Goal: Task Accomplishment & Management: Use online tool/utility

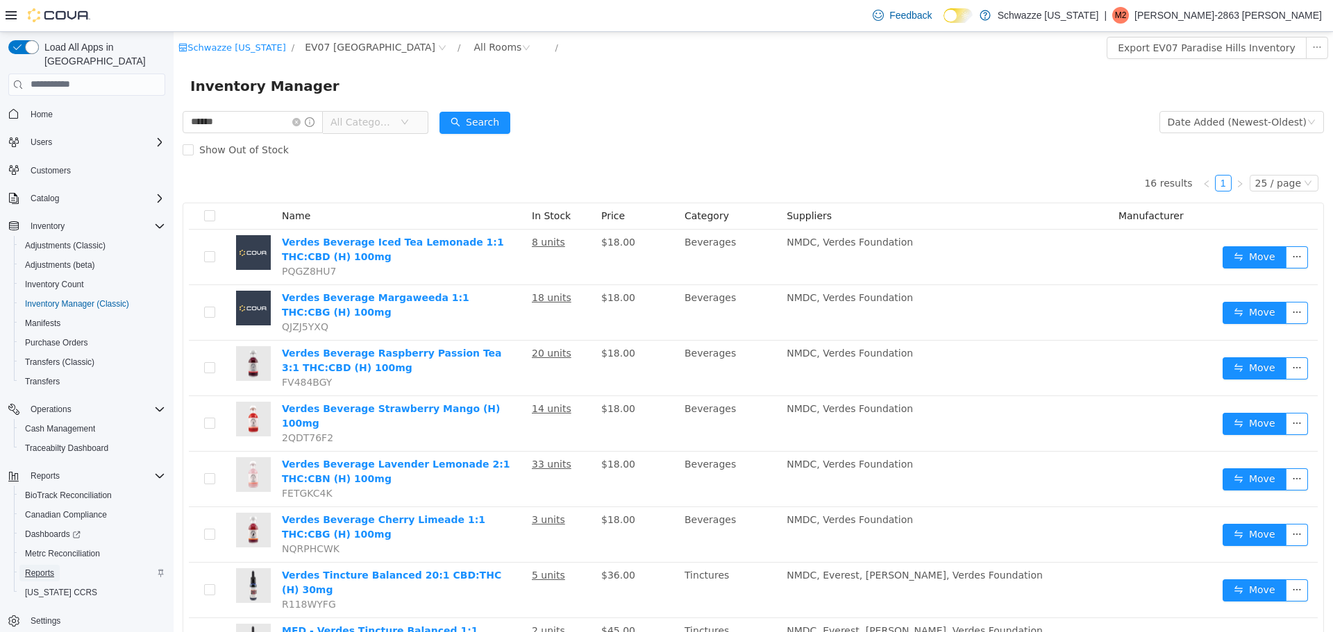
click at [47, 568] on span "Reports" at bounding box center [39, 573] width 29 height 11
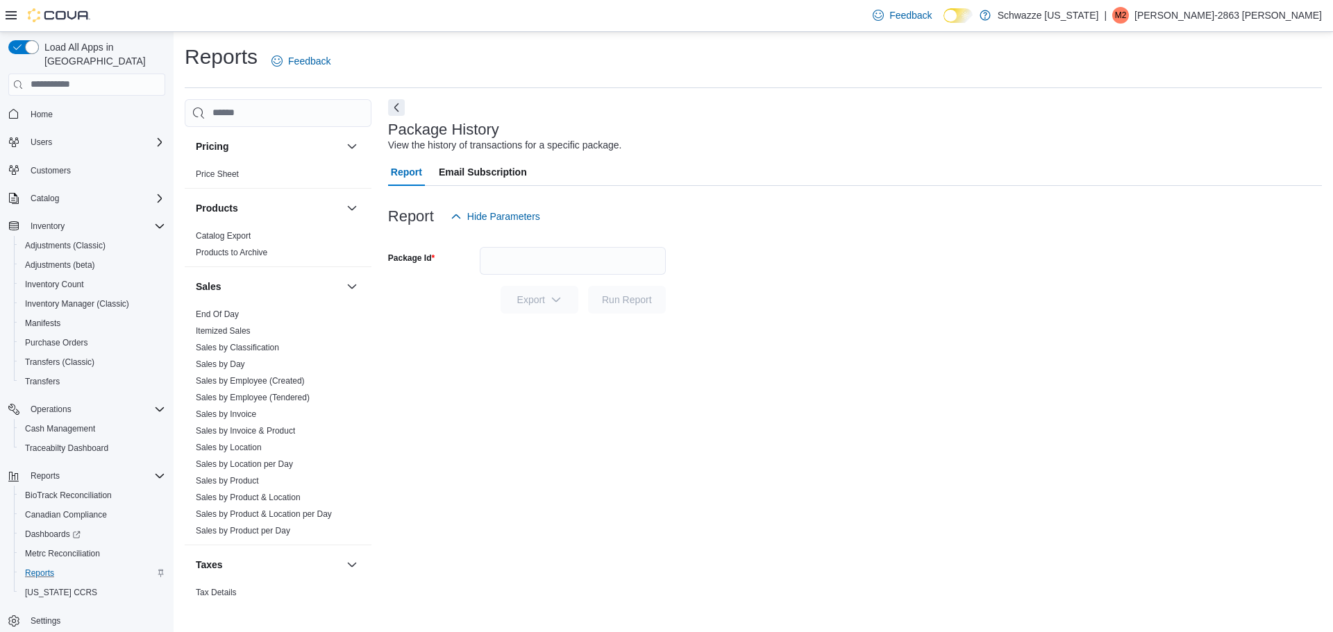
scroll to position [833, 0]
click at [258, 444] on link "Sales by Location" at bounding box center [229, 442] width 66 height 10
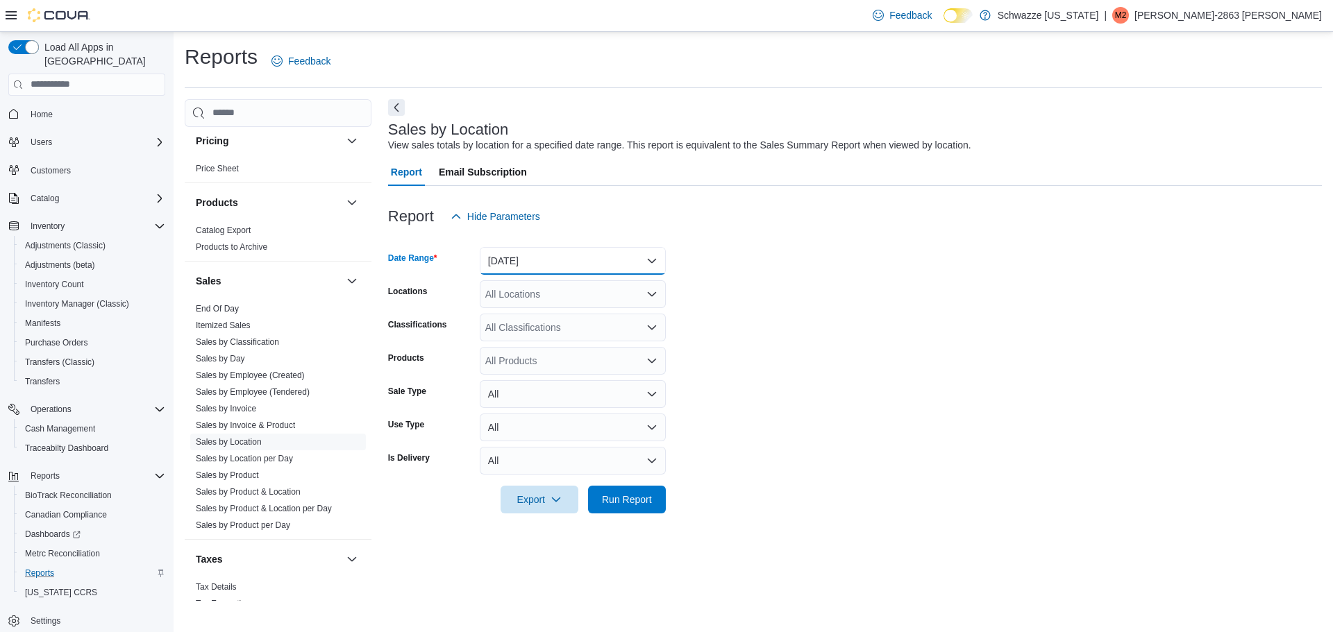
click at [625, 258] on button "[DATE]" at bounding box center [573, 261] width 186 height 28
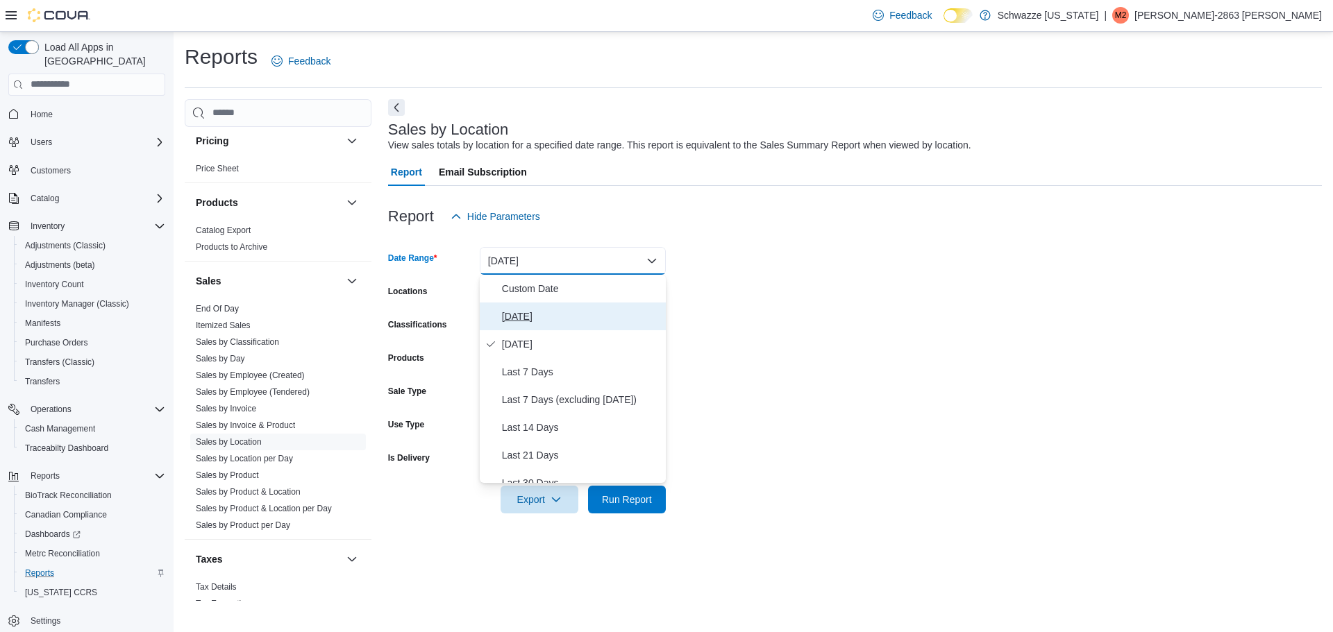
click at [550, 309] on span "[DATE]" at bounding box center [581, 316] width 158 height 17
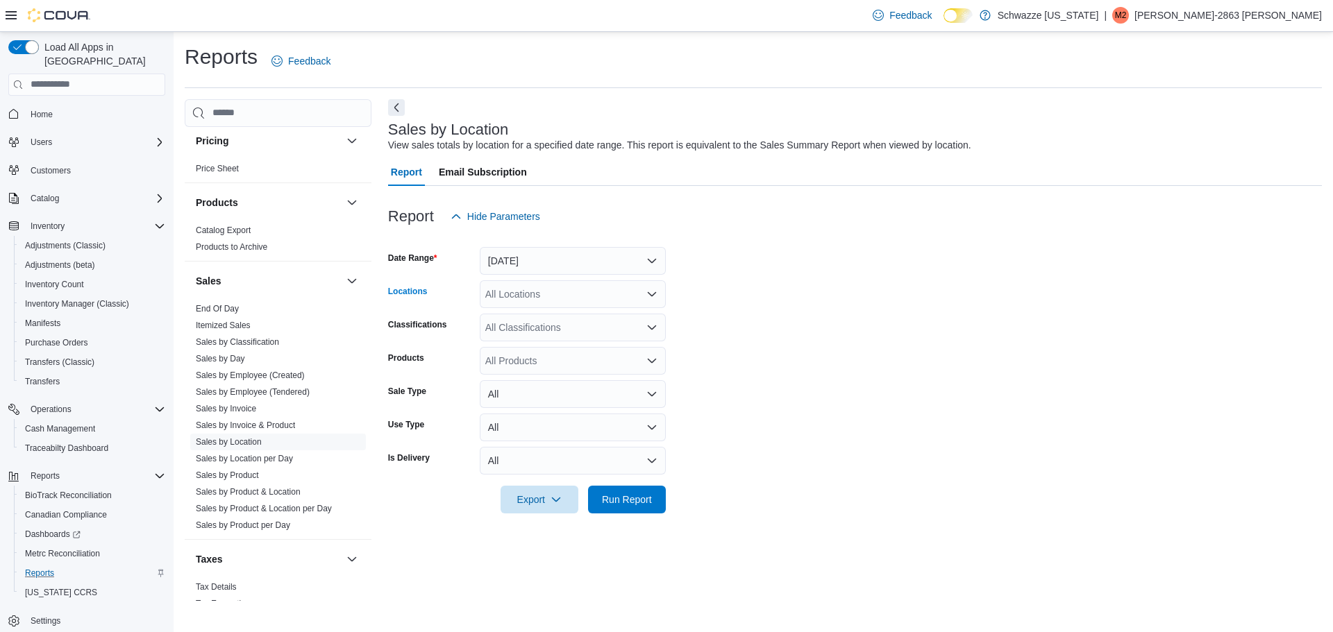
click at [558, 300] on div "All Locations" at bounding box center [573, 294] width 186 height 28
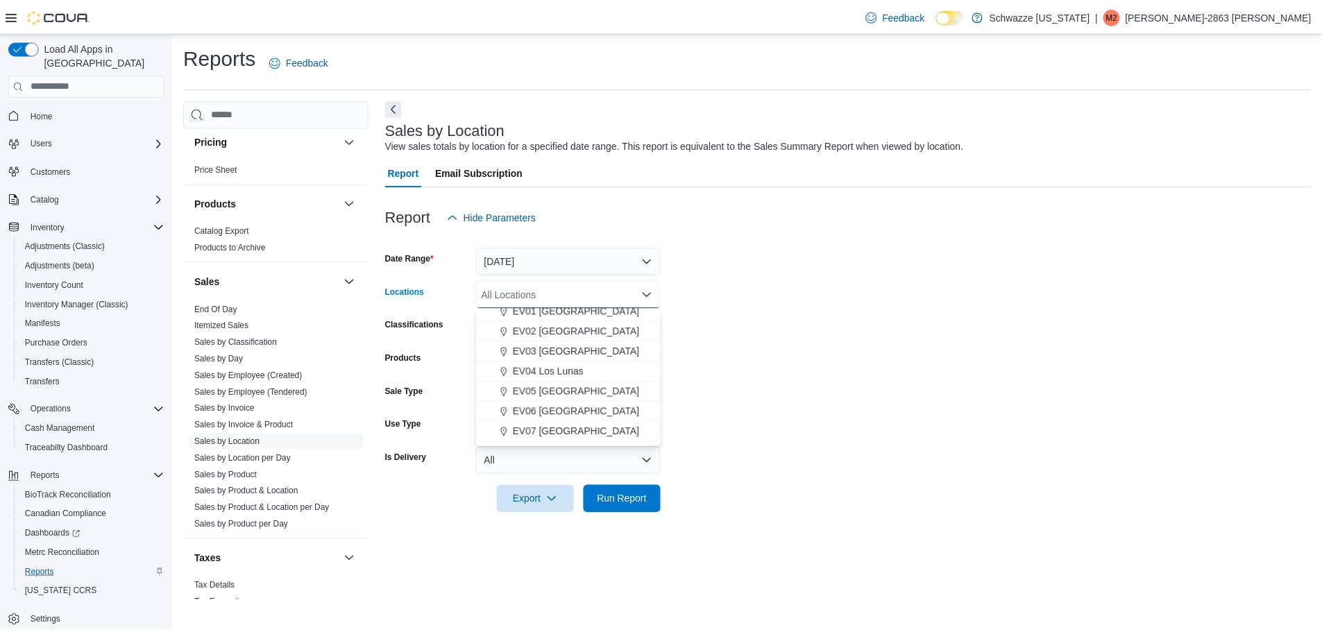
scroll to position [52, 0]
click at [578, 423] on span "EV07 [GEOGRAPHIC_DATA]" at bounding box center [580, 427] width 128 height 14
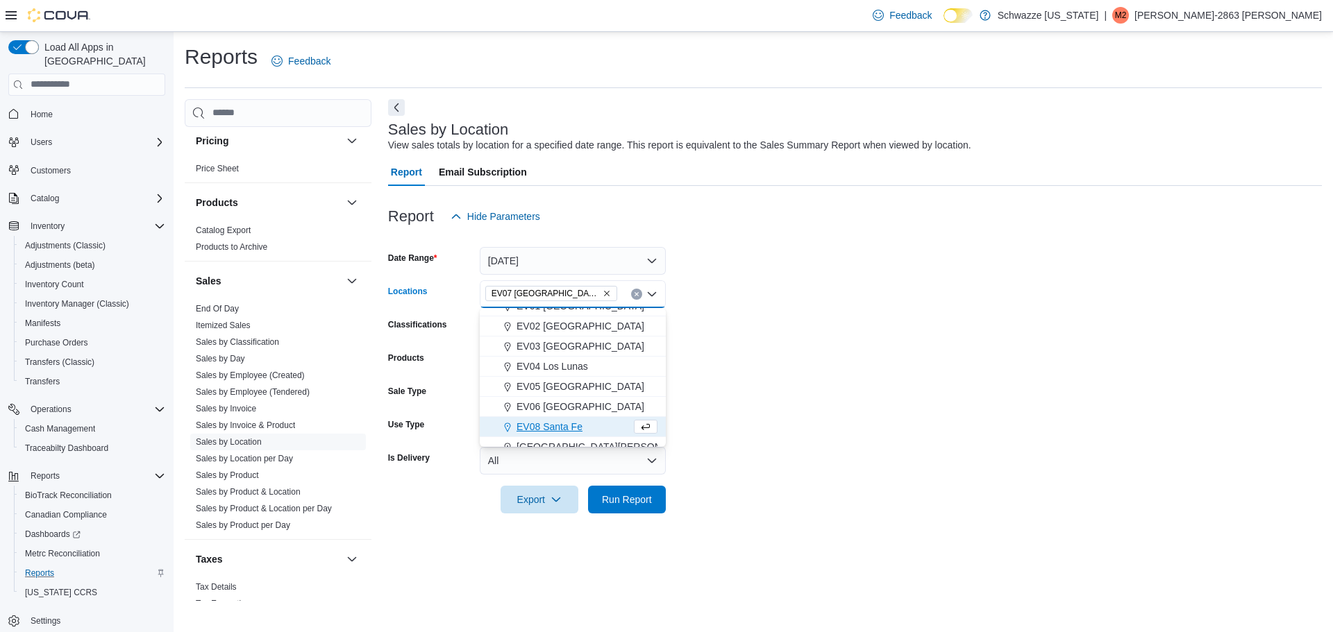
click at [725, 364] on form "Date Range [DATE] Locations [GEOGRAPHIC_DATA] [GEOGRAPHIC_DATA] Combo box. Sele…" at bounding box center [855, 371] width 934 height 283
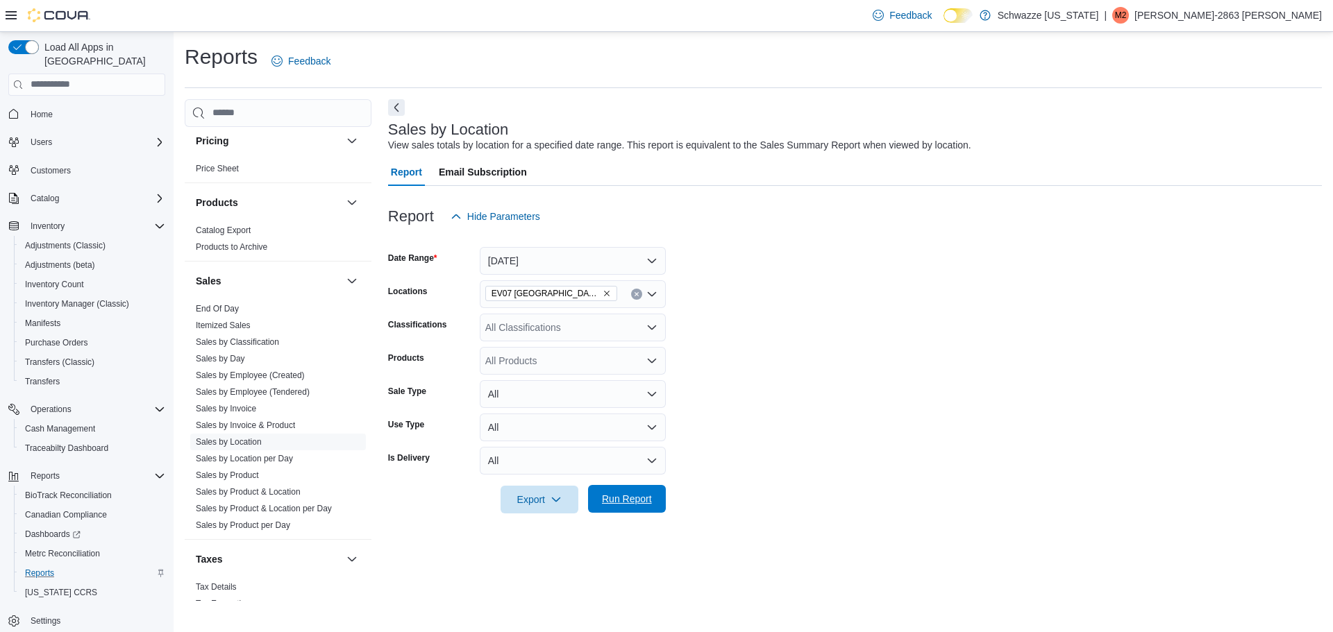
click at [605, 509] on span "Run Report" at bounding box center [626, 499] width 61 height 28
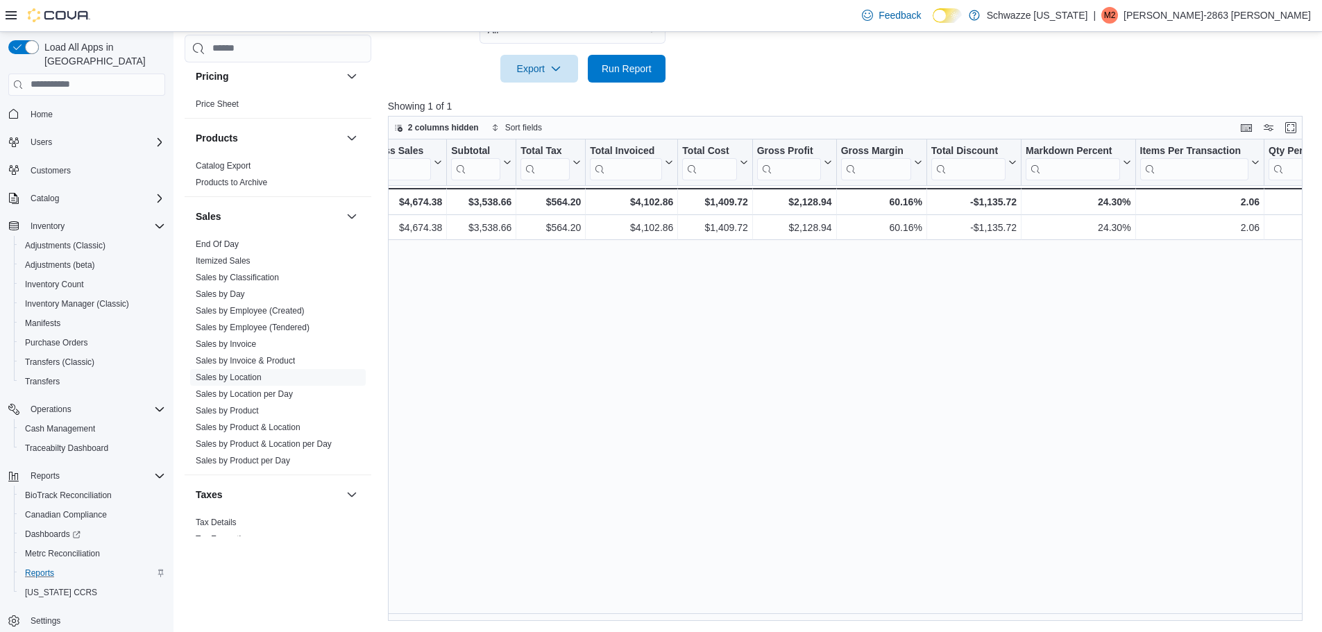
scroll to position [0, 394]
